Goal: Information Seeking & Learning: Learn about a topic

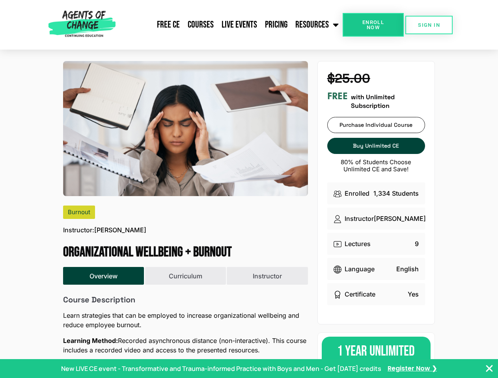
click at [249, 189] on img at bounding box center [185, 128] width 245 height 135
click at [317, 25] on link "Resources" at bounding box center [316, 25] width 51 height 20
click at [373, 25] on span "Enroll Now" at bounding box center [373, 25] width 36 height 10
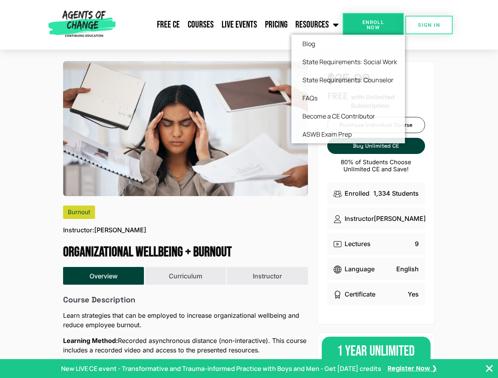
click at [373, 25] on span "Enroll Now" at bounding box center [373, 25] width 36 height 10
click at [429, 25] on span "SIGN IN" at bounding box center [429, 24] width 22 height 5
click at [104, 276] on button "Overview" at bounding box center [103, 276] width 81 height 18
click at [185, 276] on button "Curriculum" at bounding box center [185, 276] width 81 height 18
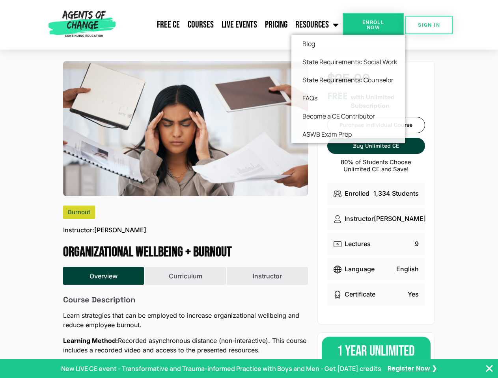
click at [267, 276] on button "Instructor" at bounding box center [267, 276] width 81 height 18
click at [249, 369] on p "New LIVE CE event - Transformative and Trauma-informed Practice with Boys and M…" at bounding box center [221, 368] width 320 height 9
